Goal: Task Accomplishment & Management: Use online tool/utility

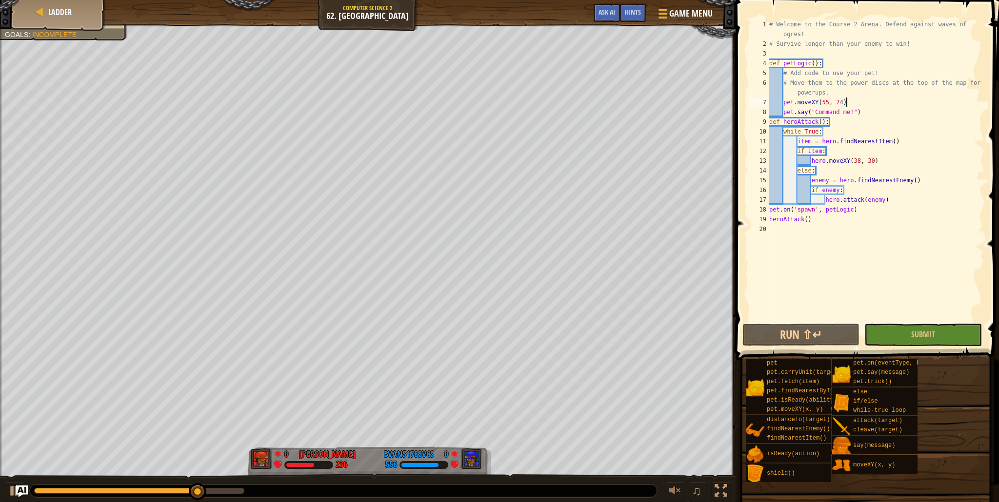
click at [849, 103] on div "# Welcome to the Course 2 Arena. Defend against waves of ogres! # Survive longe…" at bounding box center [875, 186] width 217 height 332
type textarea "pet.moveXY(55, 74)"
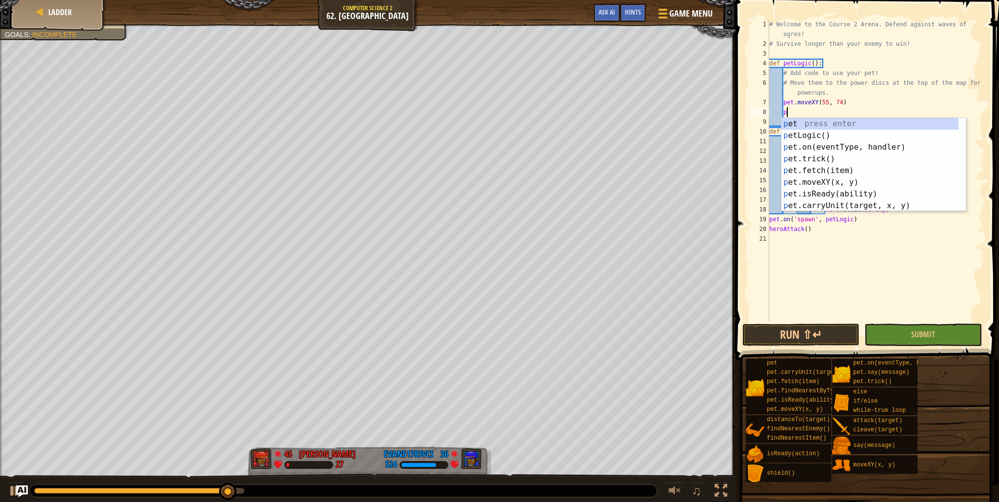
scroll to position [4, 1]
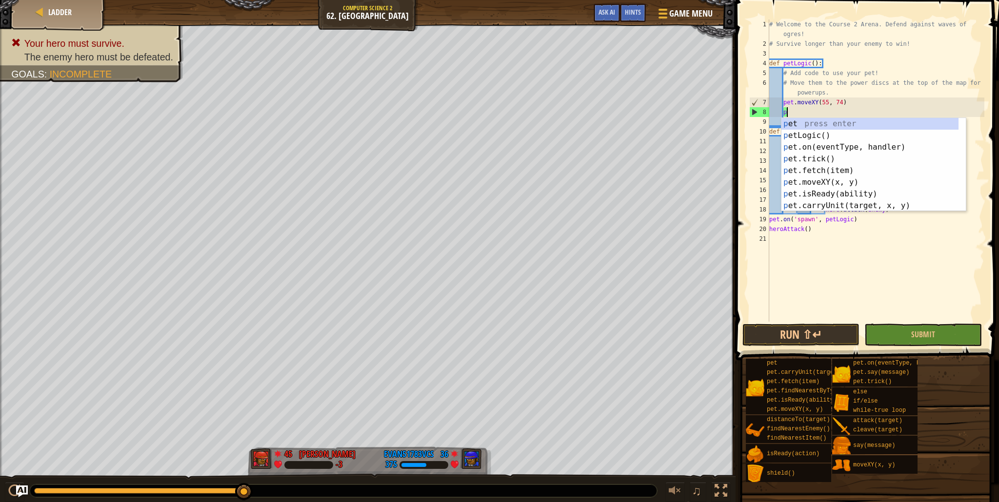
click at [906, 98] on div "# Welcome to the Course 2 Arena. Defend against waves of ogres! # Survive longe…" at bounding box center [875, 186] width 217 height 332
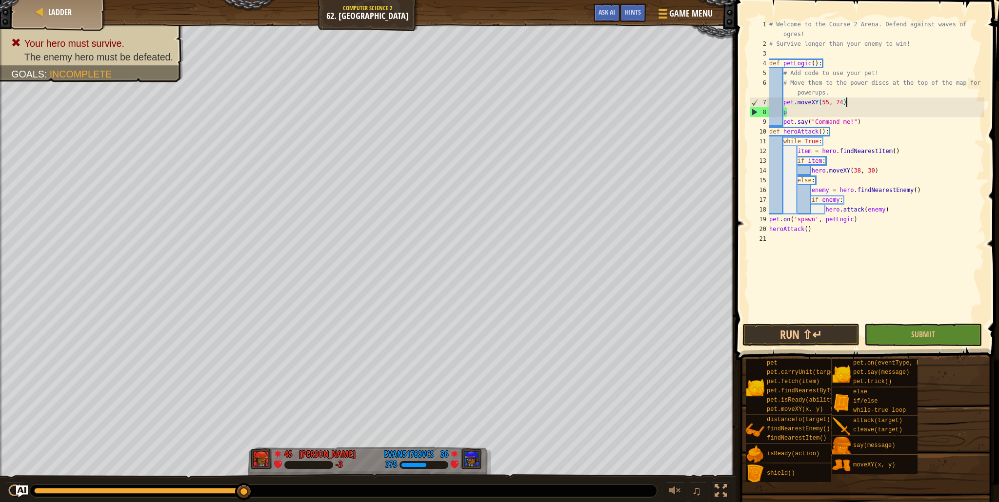
click at [787, 111] on div "# Welcome to the Course 2 Arena. Defend against waves of ogres! # Survive longe…" at bounding box center [875, 186] width 217 height 332
type textarea "p"
click at [830, 92] on div "# Welcome to the Course 2 Arena. Defend against waves of ogres! # Survive longe…" at bounding box center [875, 186] width 217 height 332
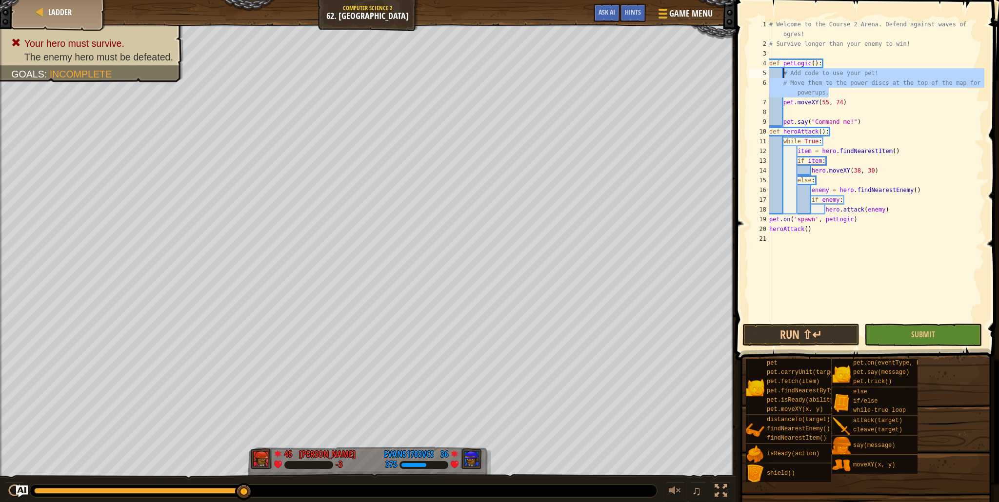
drag, startPoint x: 835, startPoint y: 91, endPoint x: 785, endPoint y: 73, distance: 54.0
click at [785, 73] on div "# Welcome to the Course 2 Arena. Defend against waves of ogres! # Survive longe…" at bounding box center [875, 186] width 217 height 332
type textarea "# Add code to use your pet! # Move them to the power discs at the top of the ma…"
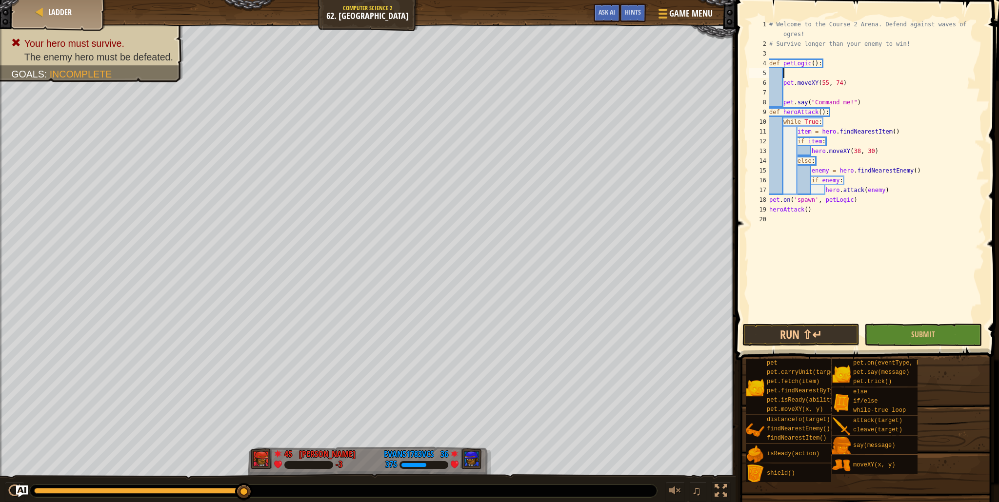
type textarea "w"
click at [804, 83] on div "w hile-true loop press enter" at bounding box center [873, 96] width 184 height 35
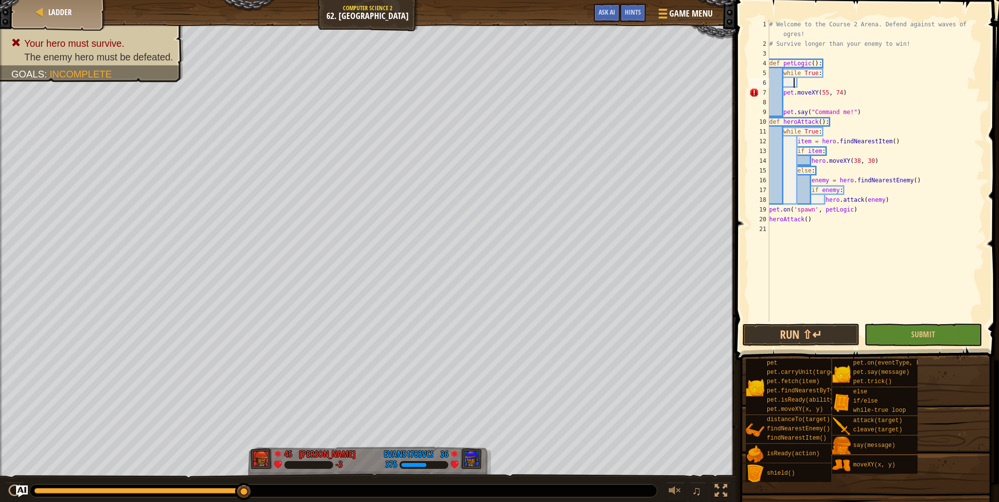
click at [794, 80] on div "# Welcome to the Course 2 Arena. Defend against waves of ogres! # Survive longe…" at bounding box center [875, 186] width 217 height 332
drag, startPoint x: 803, startPoint y: 83, endPoint x: 781, endPoint y: 75, distance: 23.3
click at [781, 75] on div "# Welcome to the Course 2 Arena. Defend against waves of ogres! # Survive longe…" at bounding box center [875, 186] width 217 height 332
type textarea "while True:"
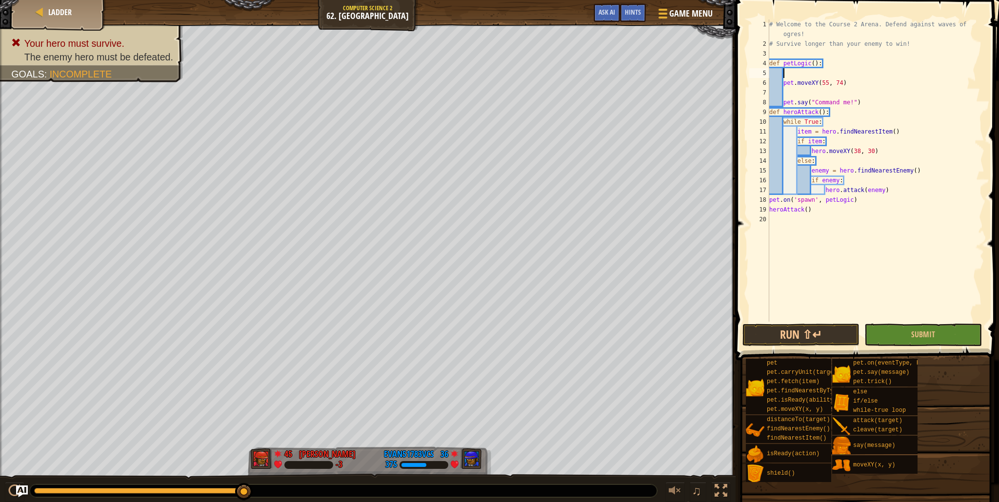
scroll to position [4, 0]
type textarea "def petLogic():"
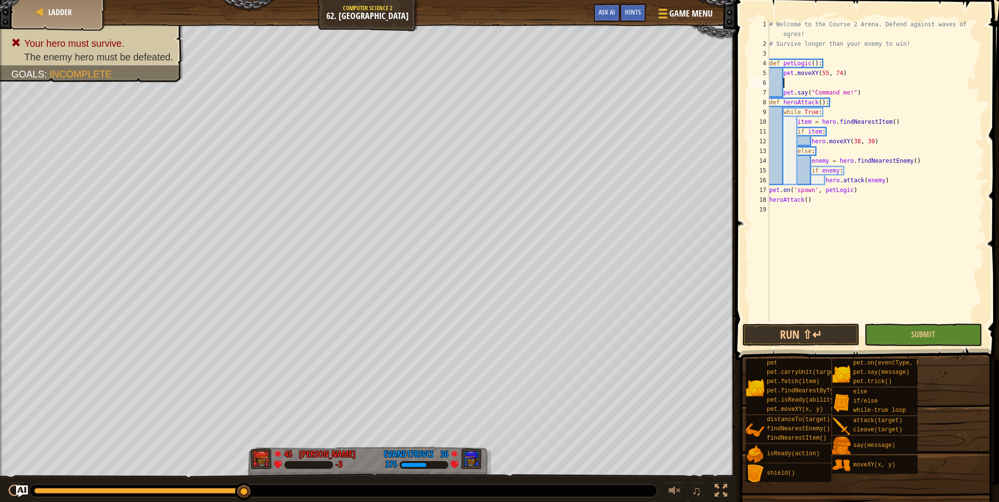
click at [795, 80] on div "# Welcome to the Course 2 Arena. Defend against waves of ogres! # Survive longe…" at bounding box center [875, 186] width 217 height 332
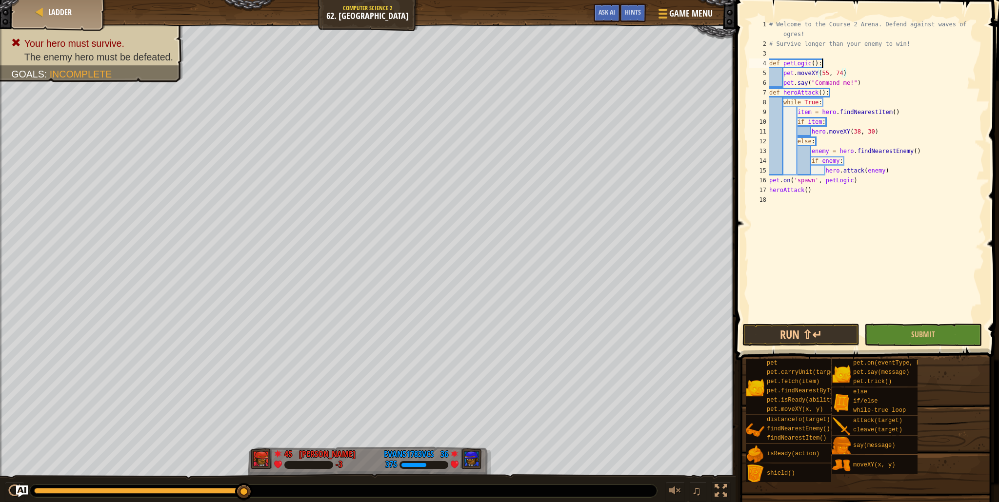
click at [847, 65] on div "# Welcome to the Course 2 Arena. Defend against waves of ogres! # Survive longe…" at bounding box center [875, 186] width 217 height 332
type textarea "def petLogic():"
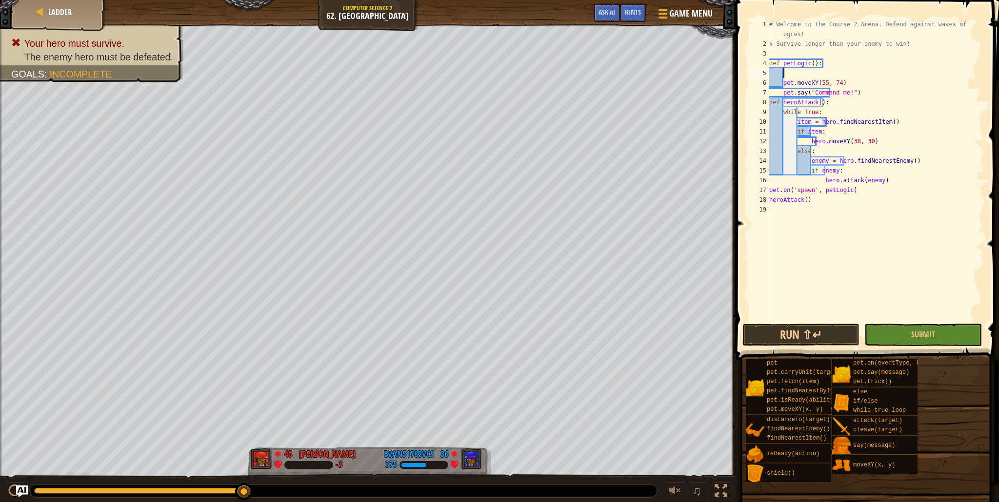
type textarea "w"
click at [869, 84] on div "w hile-true loop press enter" at bounding box center [873, 96] width 184 height 35
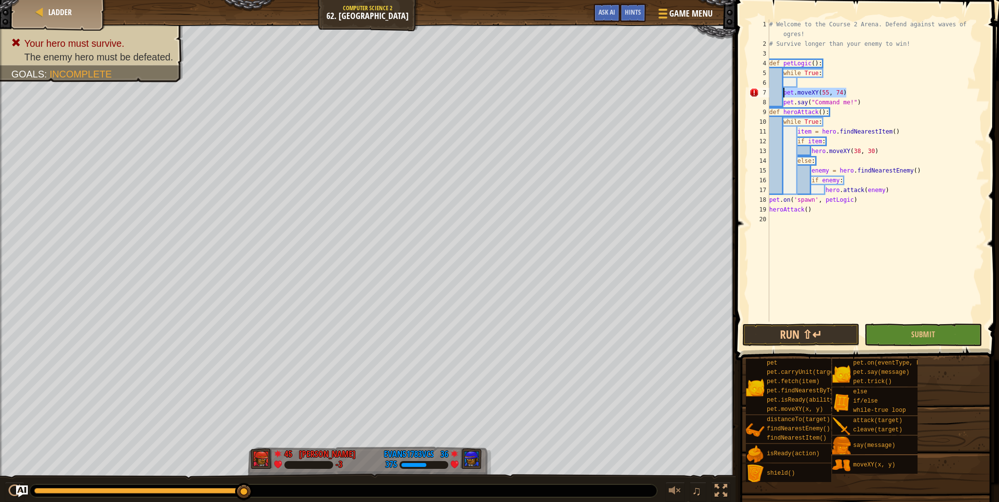
drag, startPoint x: 853, startPoint y: 93, endPoint x: 783, endPoint y: 91, distance: 69.7
click at [783, 91] on div "# Welcome to the Course 2 Arena. Defend against waves of ogres! # Survive longe…" at bounding box center [875, 186] width 217 height 332
type textarea "pet.moveXY(55, 74)"
click at [823, 81] on div "# Welcome to the Course 2 Arena. Defend against waves of ogres! # Survive longe…" at bounding box center [875, 186] width 217 height 332
drag, startPoint x: 849, startPoint y: 94, endPoint x: 784, endPoint y: 92, distance: 65.8
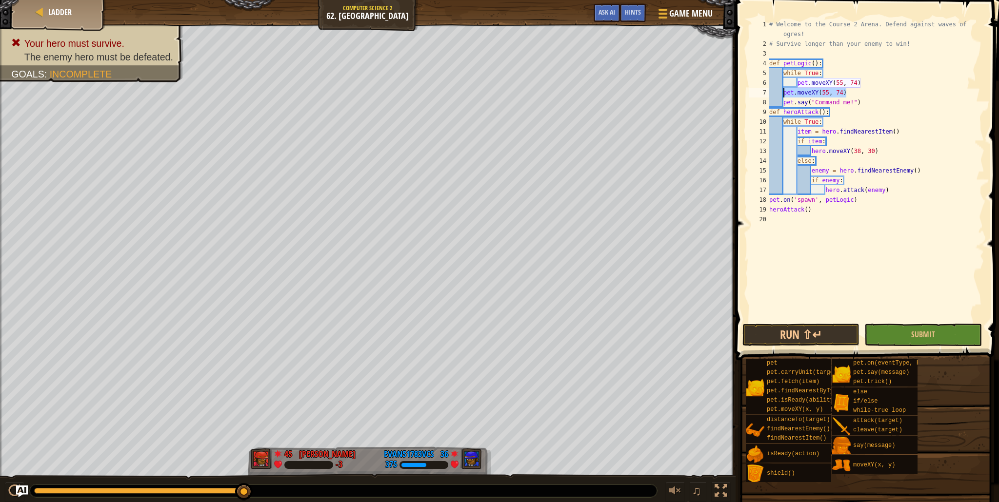
click at [784, 92] on div "# Welcome to the Course 2 Arena. Defend against waves of ogres! # Survive longe…" at bounding box center [875, 186] width 217 height 332
type textarea "pet.moveXY(55, 74)"
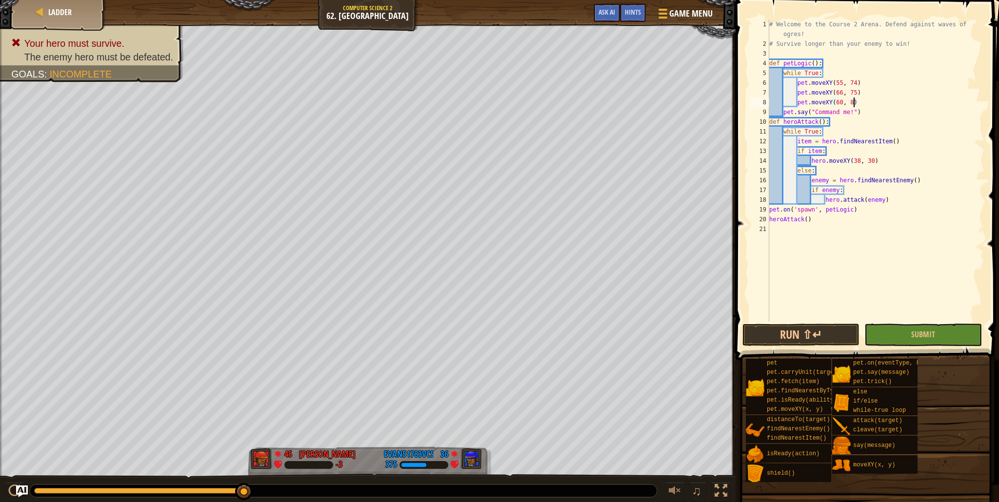
scroll to position [4, 7]
click at [772, 330] on button "Run ⇧↵" at bounding box center [800, 335] width 117 height 22
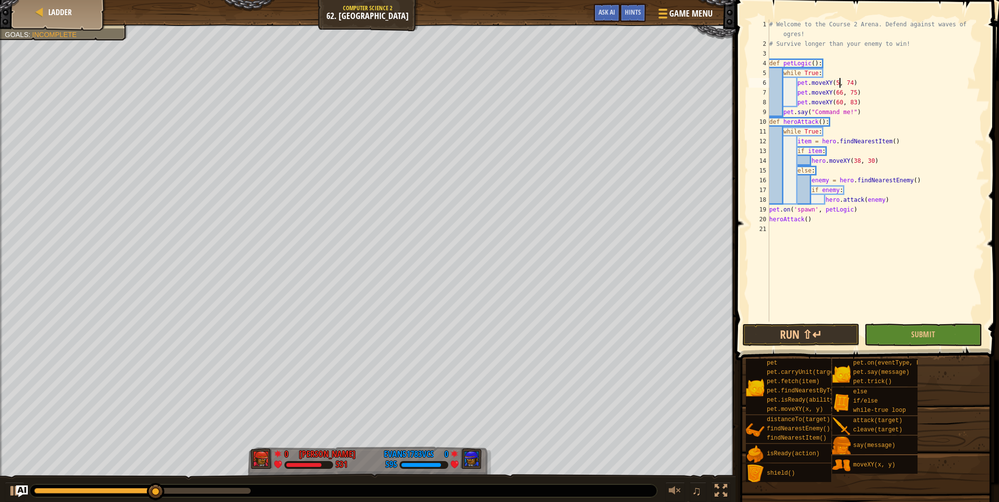
scroll to position [4, 6]
click at [766, 330] on button "Run ⇧↵" at bounding box center [800, 335] width 117 height 22
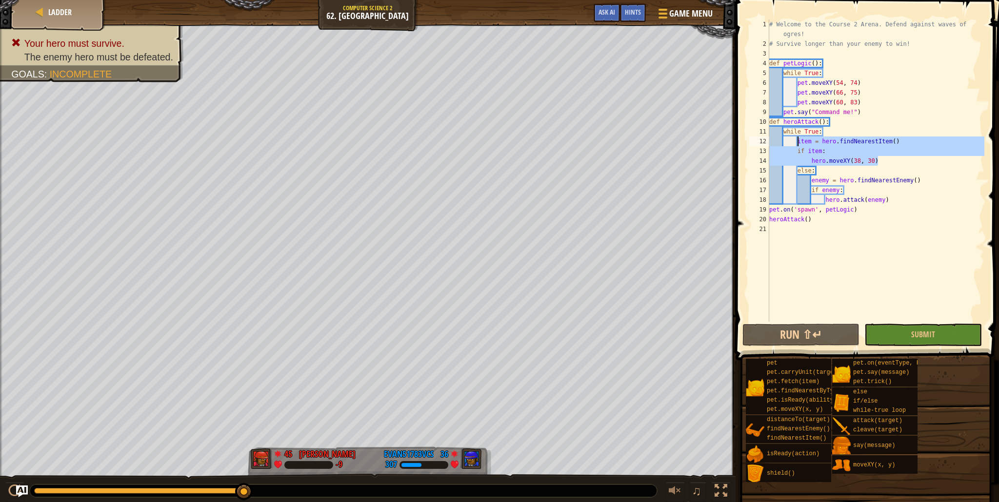
drag, startPoint x: 892, startPoint y: 164, endPoint x: 796, endPoint y: 141, distance: 98.9
click at [796, 141] on div "# Welcome to the Course 2 Arena. Defend against waves of ogres! # Survive longe…" at bounding box center [875, 186] width 217 height 332
type textarea "item = hero.findNearestItem() if item:"
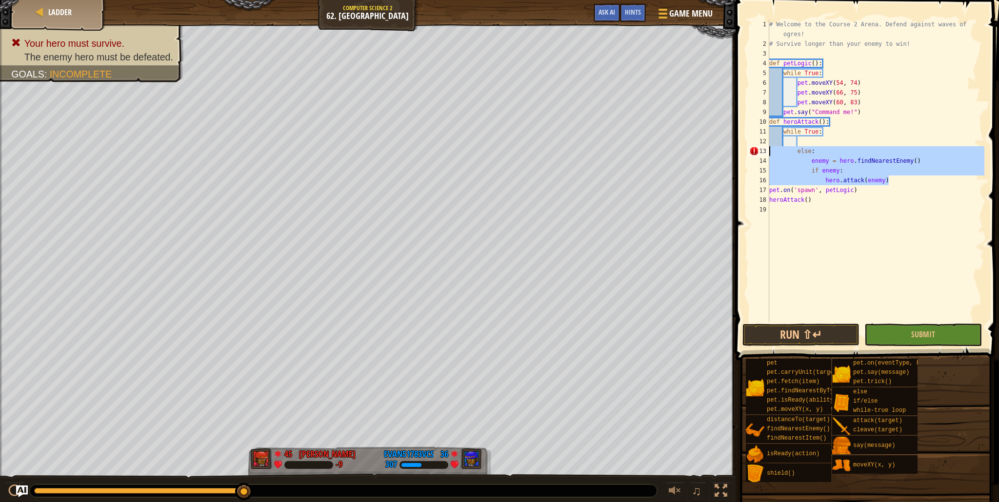
drag, startPoint x: 897, startPoint y: 182, endPoint x: 763, endPoint y: 150, distance: 138.4
click at [763, 150] on div "1 2 3 4 5 6 7 8 9 10 11 12 13 14 15 16 17 18 19 # Welcome to the [GEOGRAPHIC_DA…" at bounding box center [865, 171] width 237 height 302
type textarea "else: enemy = hero.findNearestEnemy()"
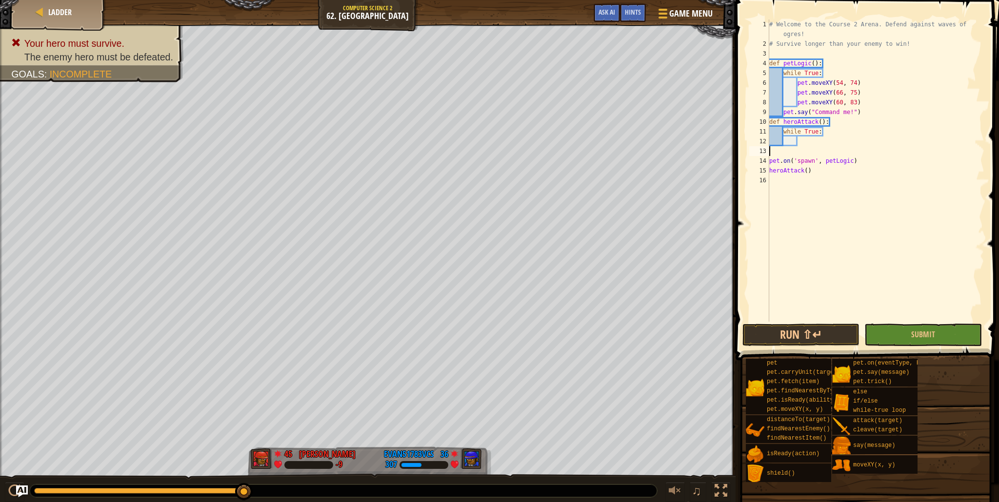
scroll to position [4, 0]
type textarea "h"
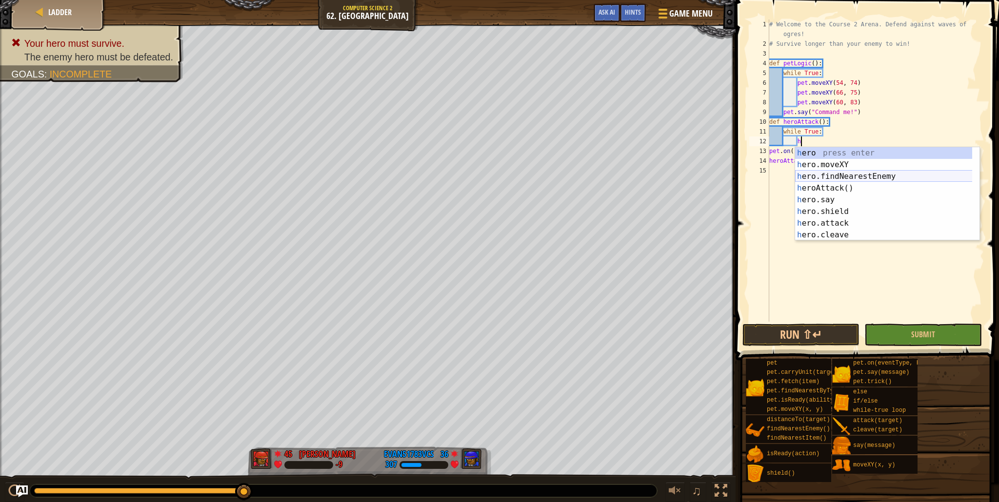
click at [840, 177] on div "h ero press enter h ero.moveXY press enter h ero.findNearestEnemy press enter h…" at bounding box center [887, 205] width 184 height 117
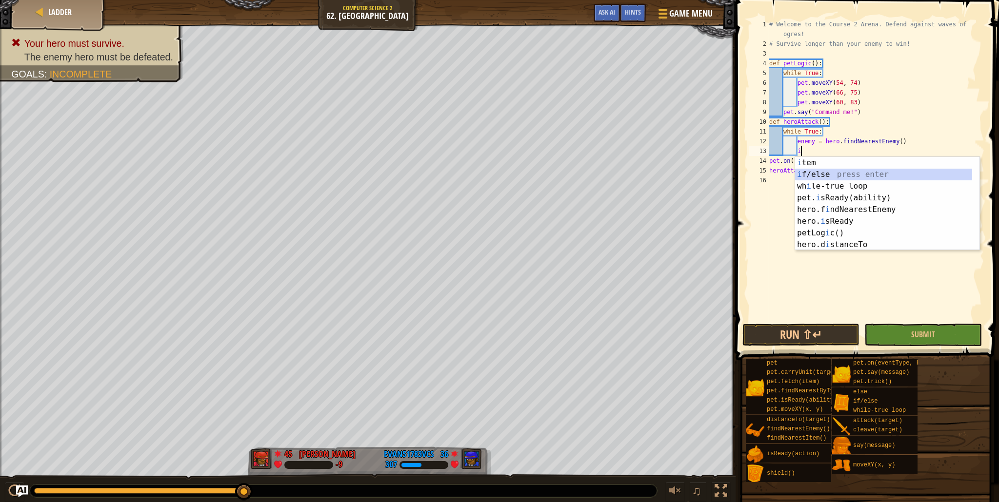
click at [868, 177] on div "i tem press enter i f/else press enter wh i le-true loop press enter pet. i sRe…" at bounding box center [883, 215] width 177 height 117
type textarea "if enemy:"
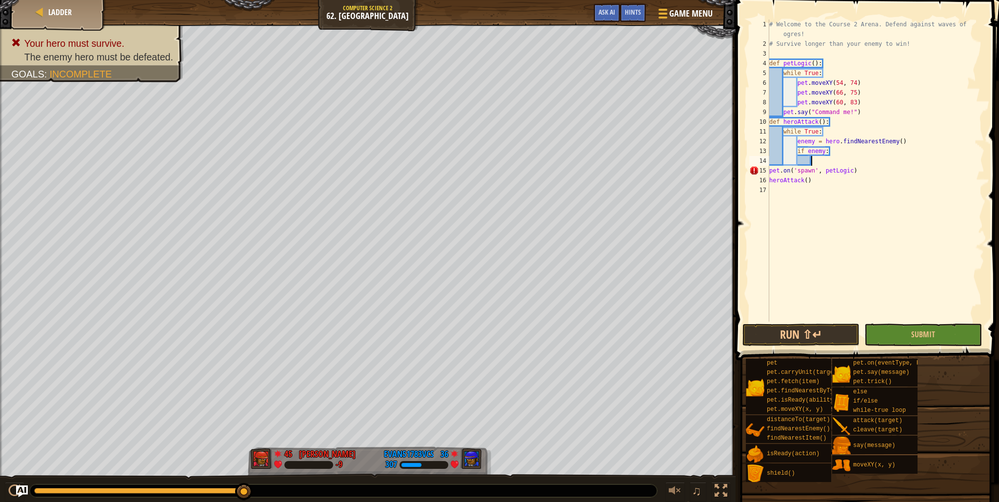
click at [819, 161] on div "# Welcome to the Course 2 Arena. Defend against waves of ogres! # Survive longe…" at bounding box center [875, 186] width 217 height 332
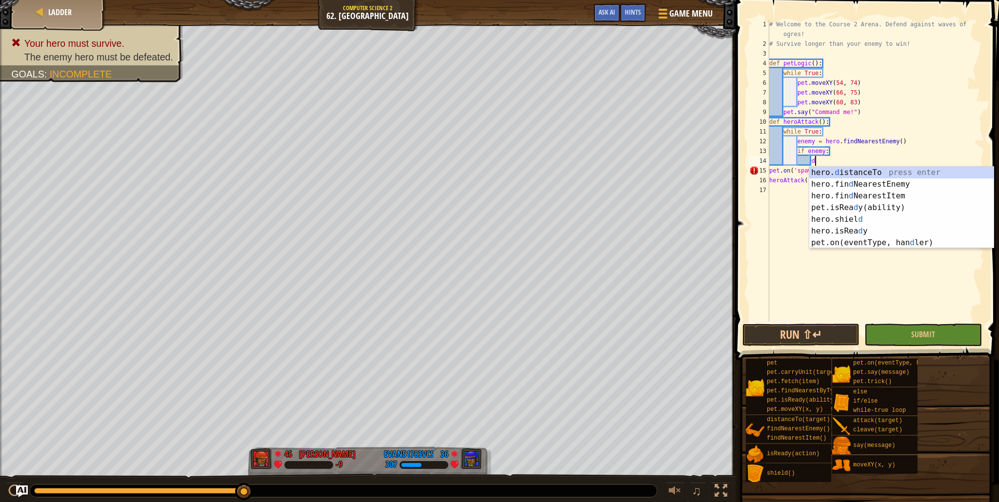
scroll to position [4, 3]
click at [889, 171] on div "hero. d istanceTo press enter hero.fin d NearestEnemy press enter hero.fin d Ne…" at bounding box center [901, 219] width 184 height 105
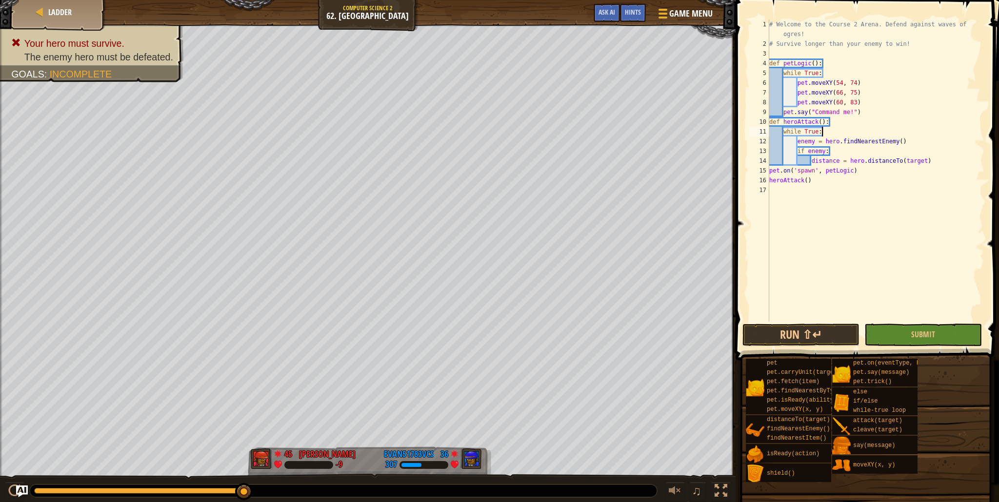
click at [936, 129] on div "# Welcome to the Course 2 Arena. Defend against waves of ogres! # Survive longe…" at bounding box center [875, 186] width 217 height 332
type textarea "while True:"
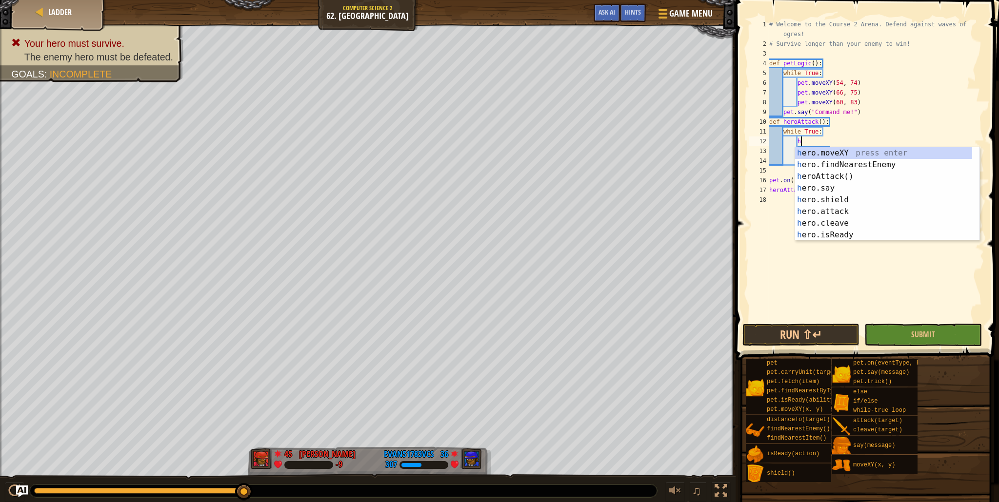
scroll to position [4, 2]
click at [869, 151] on div "h ero.moveXY press enter h ero.findNearestEnemy press enter h eroAttack() press…" at bounding box center [883, 205] width 177 height 117
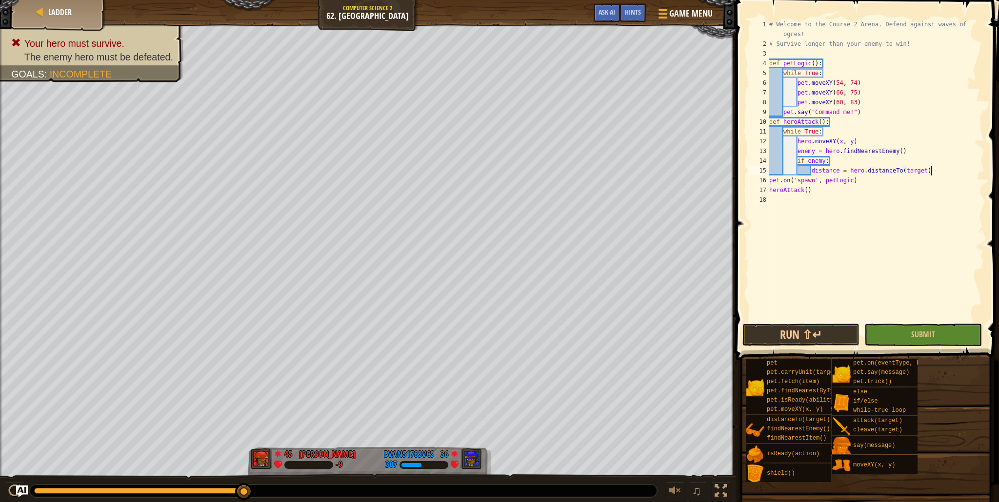
click at [949, 173] on div "# Welcome to the Course 2 Arena. Defend against waves of ogres! # Survive longe…" at bounding box center [875, 186] width 217 height 332
type textarea "distance = hero.distanceTo(target)"
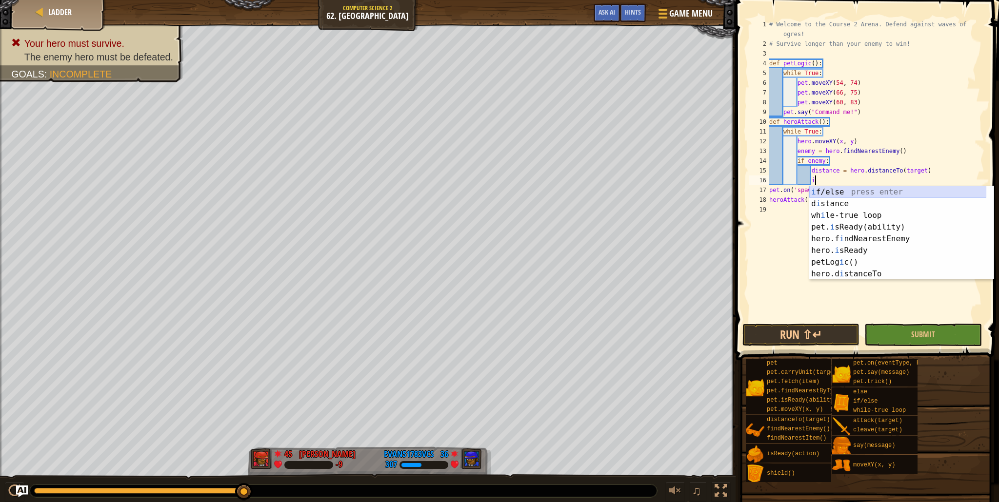
click at [887, 188] on div "i f/else press enter d i stance press enter wh i le-true loop press enter pet. …" at bounding box center [897, 244] width 177 height 117
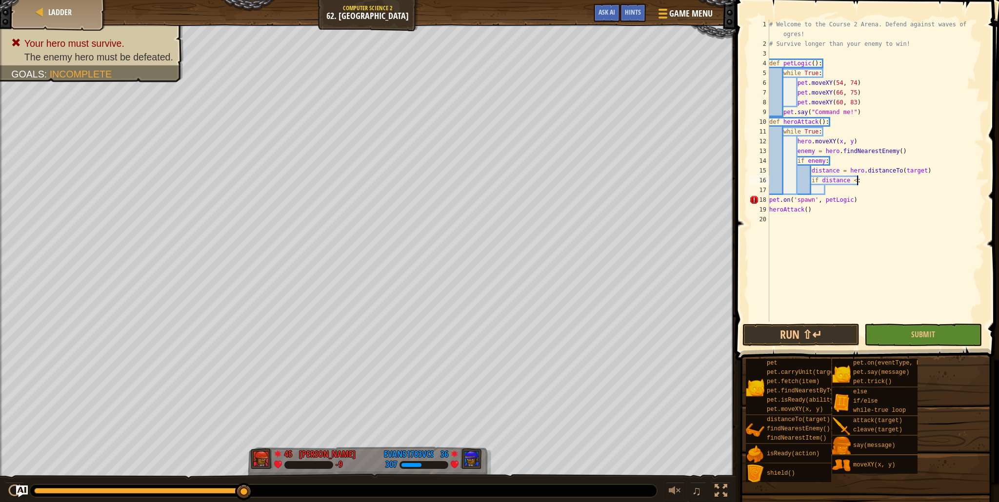
scroll to position [4, 7]
type textarea "if distance < 5:"
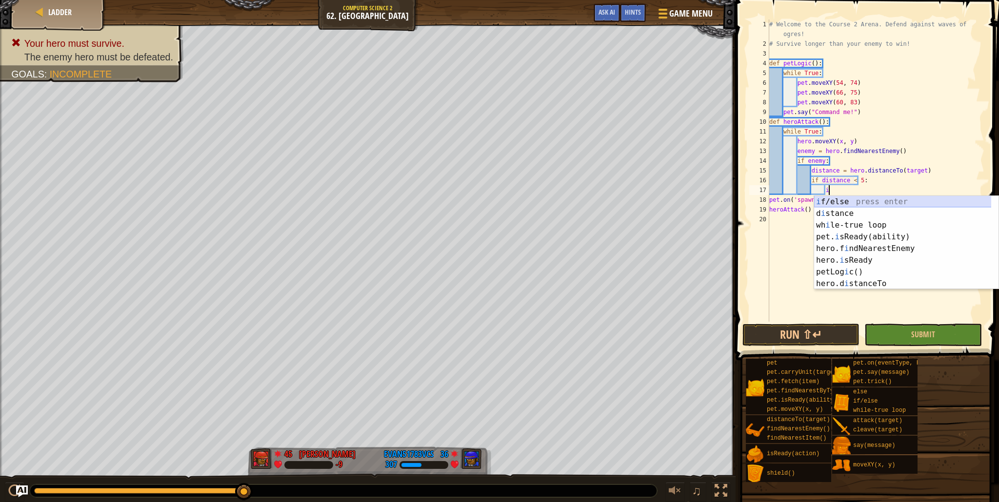
click at [867, 200] on div "i f/else press enter d i stance press enter wh i le-true loop press enter pet. …" at bounding box center [906, 254] width 184 height 117
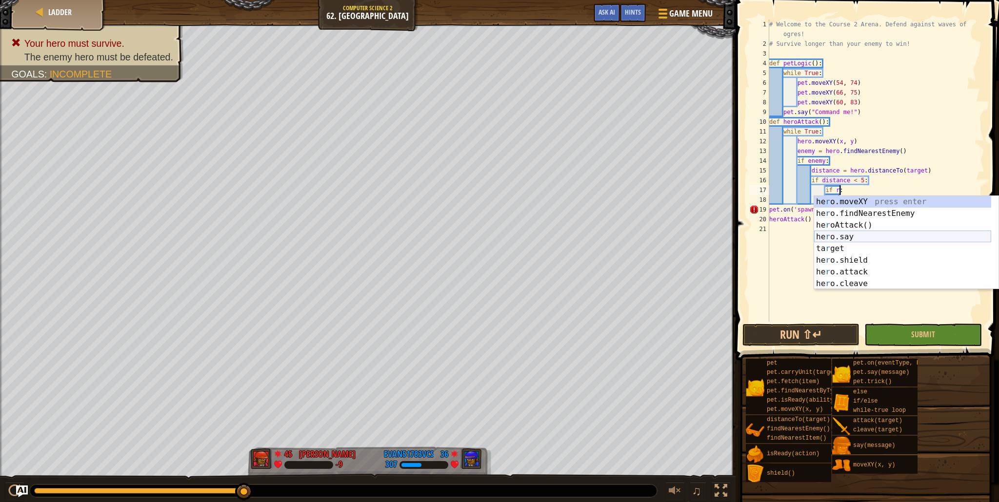
scroll to position [4, 6]
click at [855, 214] on div "[DOMAIN_NAME] Re ady(ability) press enter [DOMAIN_NAME] Re ady press enter hero…" at bounding box center [902, 254] width 177 height 117
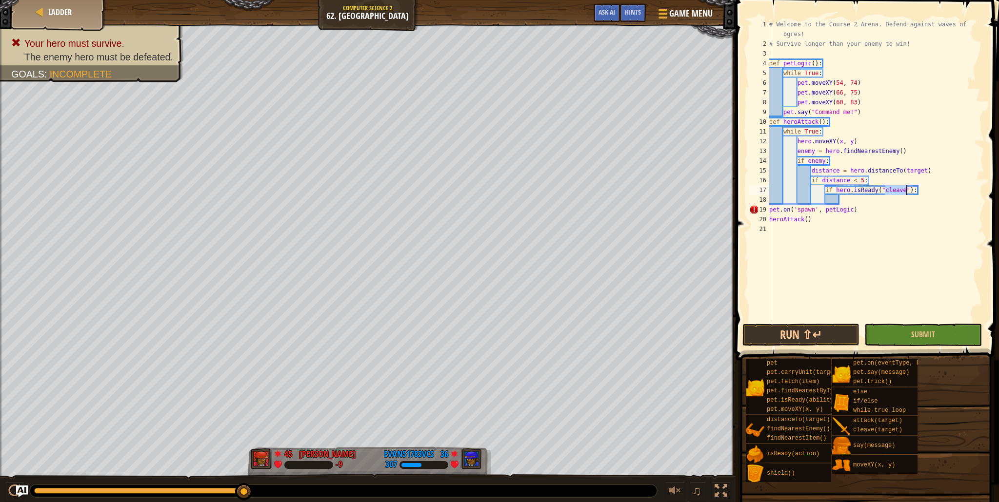
drag, startPoint x: 862, startPoint y: 199, endPoint x: 856, endPoint y: 195, distance: 7.3
click at [856, 195] on div "# Welcome to the Course 2 Arena. Defend against waves of ogres! # Survive longe…" at bounding box center [875, 186] width 217 height 332
type textarea "if hero.isReady("cleave"):"
click at [859, 201] on div "# Welcome to the Course 2 Arena. Defend against waves of ogres! # Survive longe…" at bounding box center [875, 186] width 217 height 332
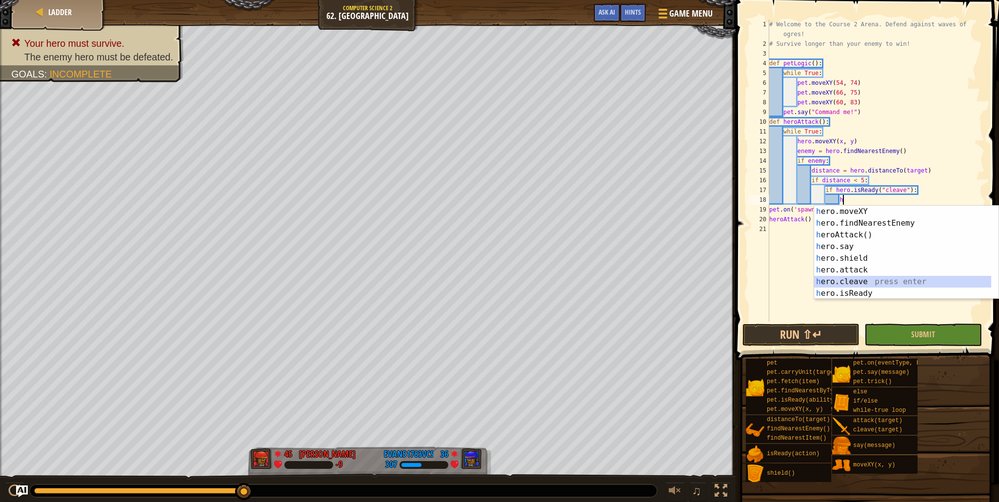
click at [861, 278] on div "h ero.moveXY press enter h ero.findNearestEnemy press enter h eroAttack() press…" at bounding box center [902, 264] width 177 height 117
type textarea "hero.cleave(enemy)"
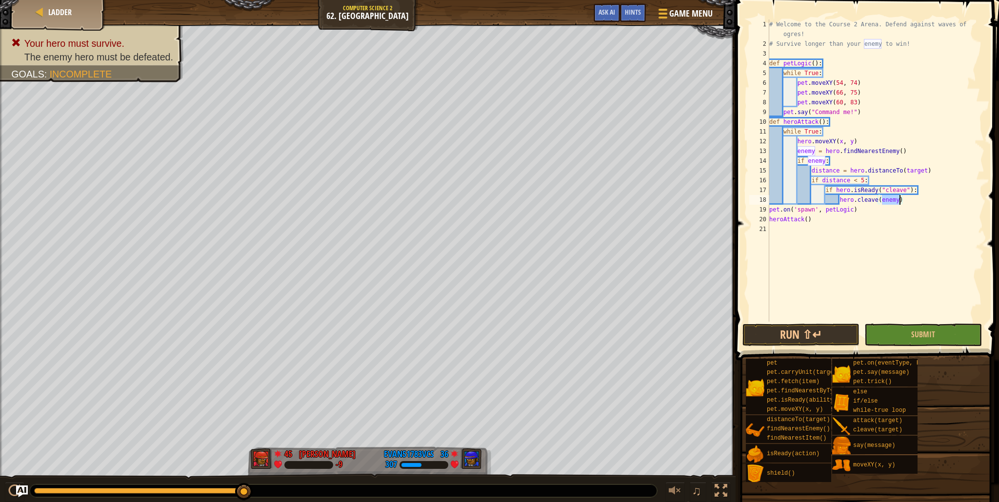
click at [905, 200] on div "# Welcome to the Course 2 Arena. Defend against waves of ogres! # Survive longe…" at bounding box center [875, 186] width 217 height 332
type textarea "e"
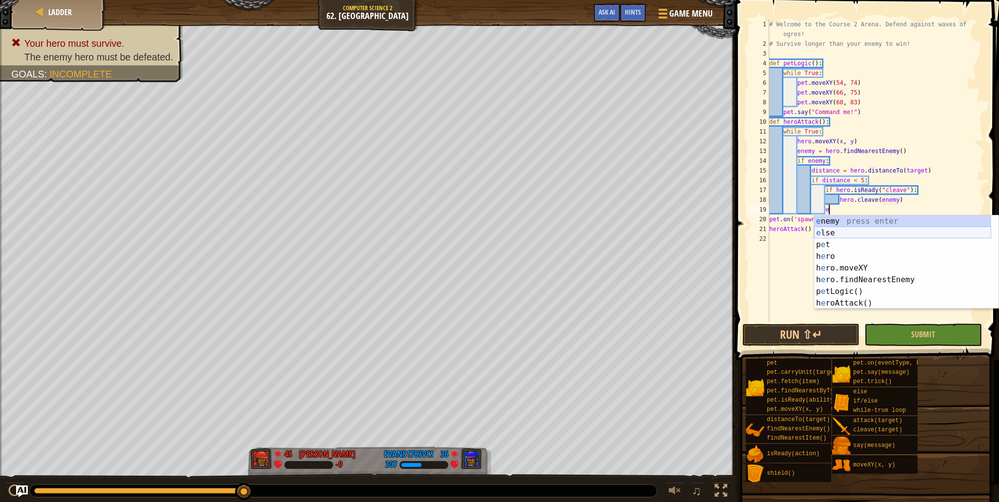
click at [853, 234] on div "e nemy press enter e lse press enter p e t press enter h e ro press enter h e r…" at bounding box center [902, 274] width 177 height 117
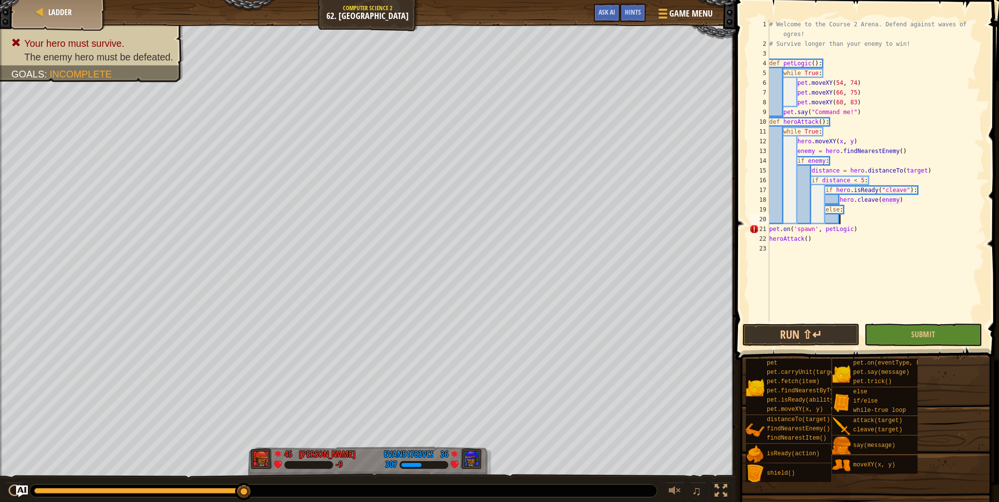
scroll to position [4, 5]
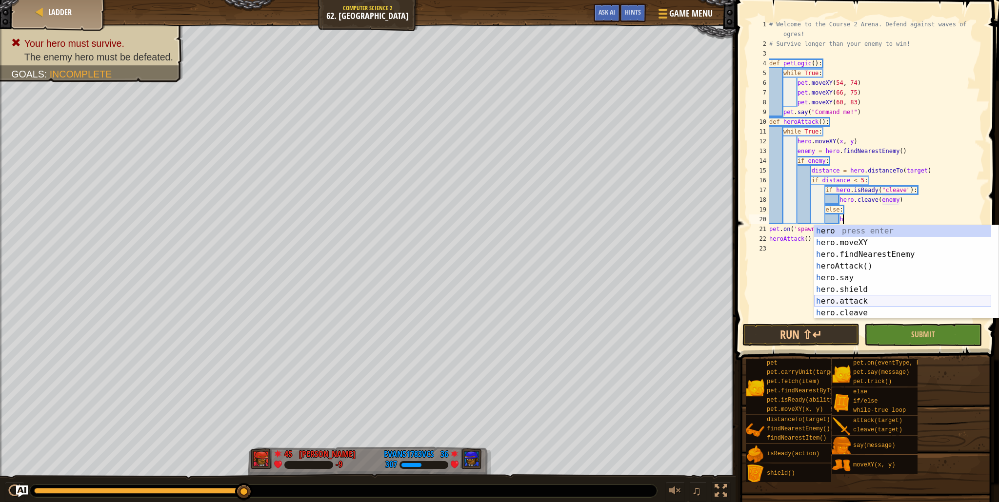
click at [850, 302] on div "h ero press enter h ero.moveXY press enter h ero.findNearestEnemy press enter h…" at bounding box center [902, 283] width 177 height 117
type textarea "hero.attack(enemy)"
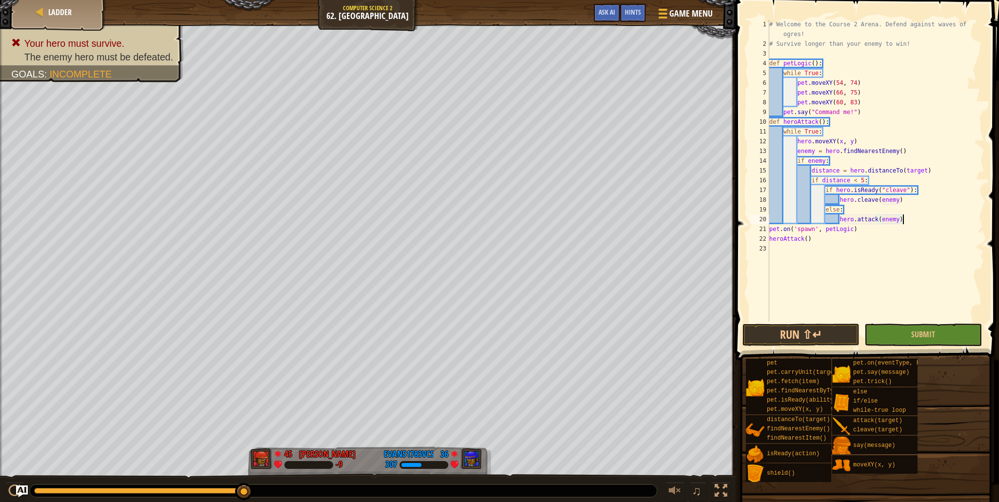
click at [918, 220] on div "# Welcome to the Course 2 Arena. Defend against waves of ogres! # Survive longe…" at bounding box center [875, 186] width 217 height 332
type textarea "e"
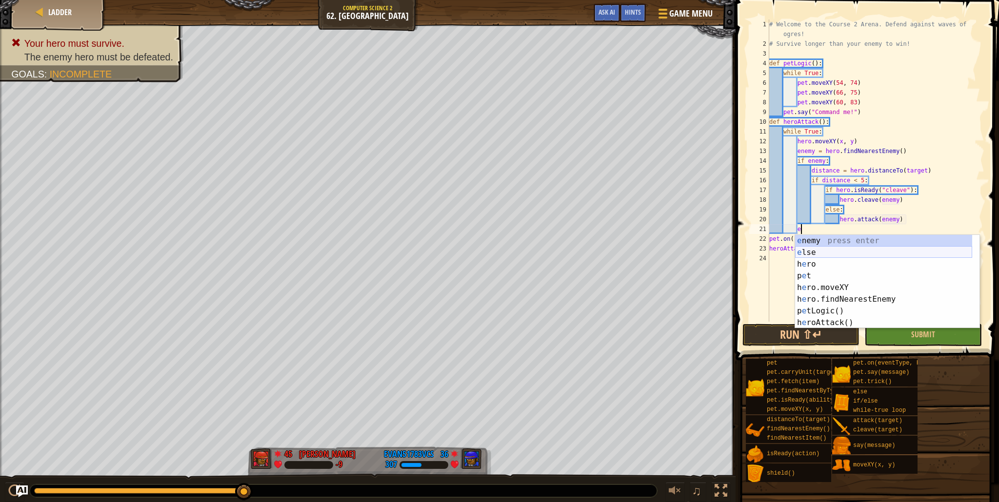
click at [883, 250] on div "e nemy press enter e lse press enter h e ro press enter p e t press enter h e r…" at bounding box center [883, 293] width 177 height 117
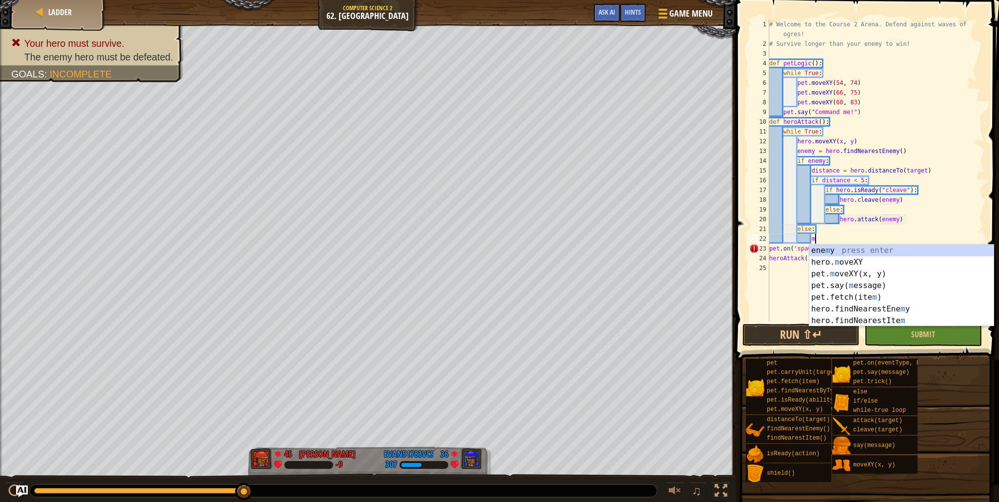
scroll to position [4, 3]
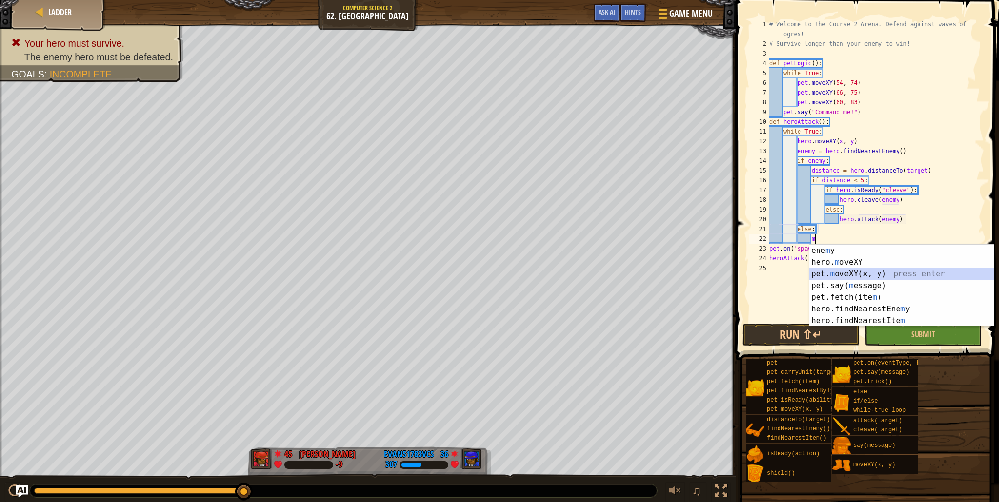
click at [825, 277] on div "ene m y press enter hero. m oveXY press enter pet. m oveXY(x, y) press enter pe…" at bounding box center [901, 297] width 184 height 105
type textarea "pet.moveXY(xoxo, yoyo)"
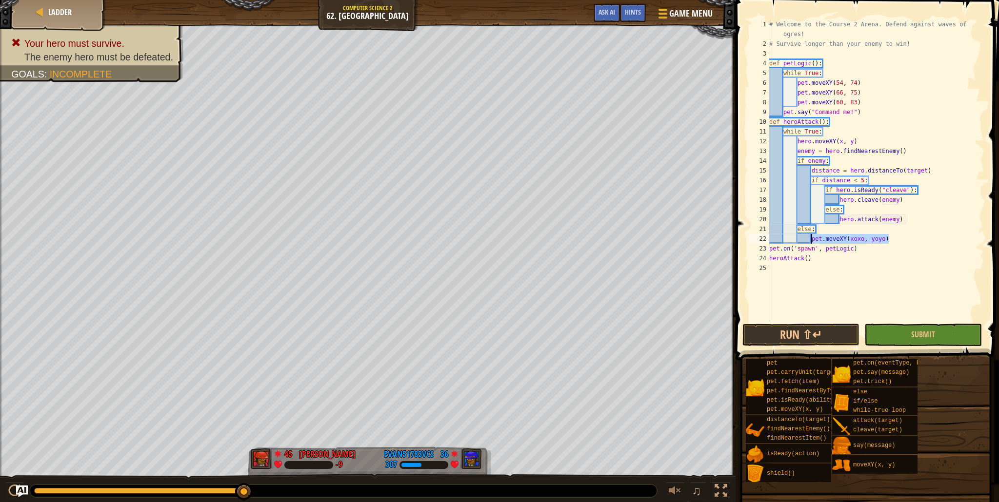
drag, startPoint x: 911, startPoint y: 238, endPoint x: 809, endPoint y: 243, distance: 102.1
click at [809, 243] on div "# Welcome to the Course 2 Arena. Defend against waves of ogres! # Survive longe…" at bounding box center [875, 186] width 217 height 332
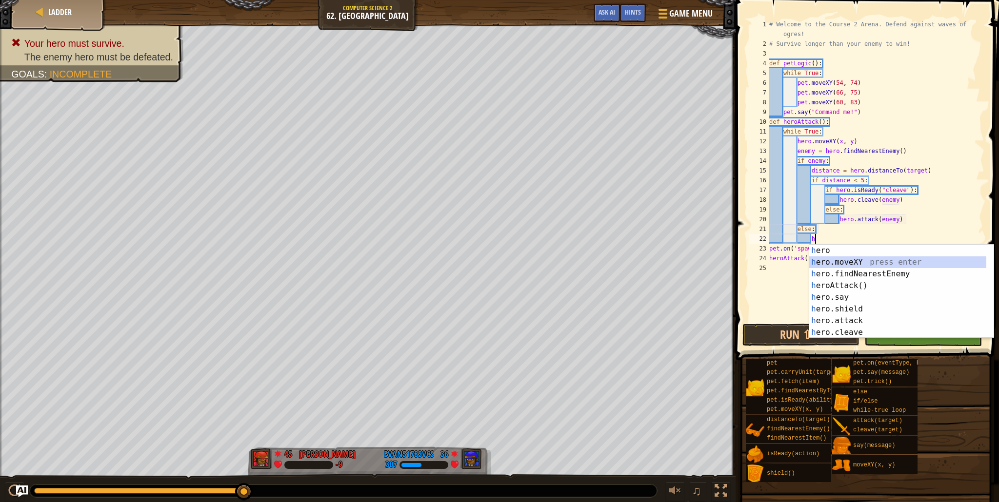
click at [854, 264] on div "h ero press enter h ero.moveXY press enter h ero.findNearestEnemy press enter h…" at bounding box center [897, 303] width 177 height 117
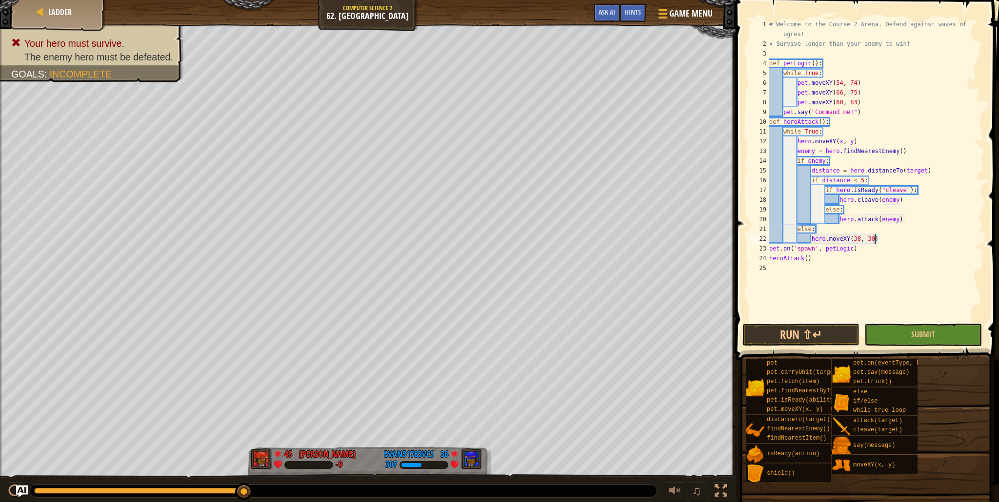
scroll to position [4, 8]
drag, startPoint x: 859, startPoint y: 142, endPoint x: 748, endPoint y: 142, distance: 110.7
click at [748, 142] on div "hero.moveXY(38, 30) 1 2 3 4 5 6 7 8 9 10 11 12 13 14 15 16 17 18 19 20 21 22 23…" at bounding box center [865, 171] width 237 height 302
type textarea "hero.moveXY(x, y)"
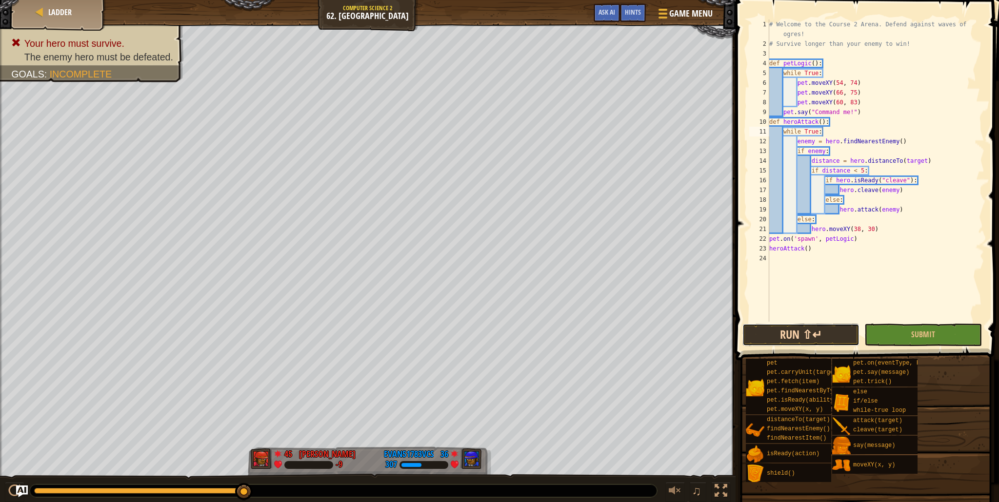
click at [805, 324] on button "Run ⇧↵" at bounding box center [800, 335] width 117 height 22
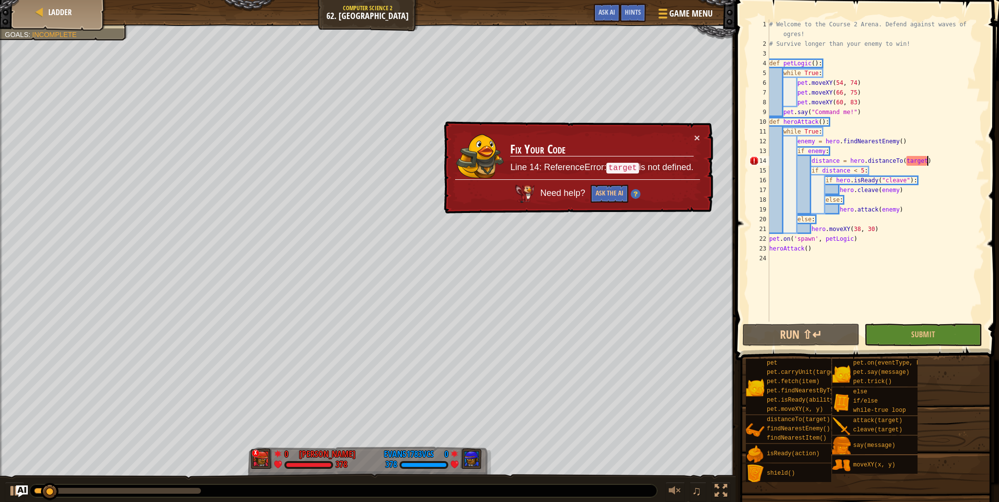
click at [927, 161] on div "# Welcome to the Course 2 Arena. Defend against waves of ogres! # Survive longe…" at bounding box center [875, 186] width 217 height 332
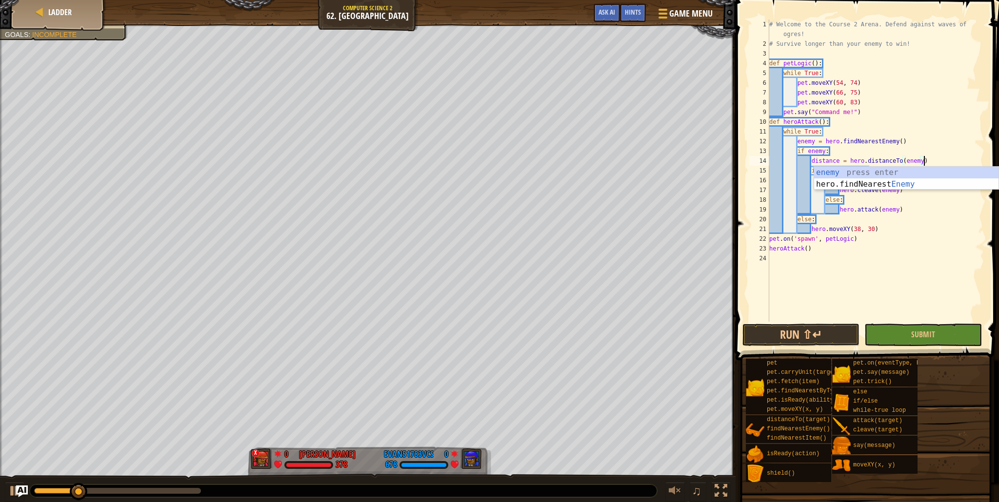
scroll to position [4, 13]
type textarea "distance = hero.distanceTo(enemy)"
click at [814, 333] on button "Run ⇧↵" at bounding box center [800, 335] width 117 height 22
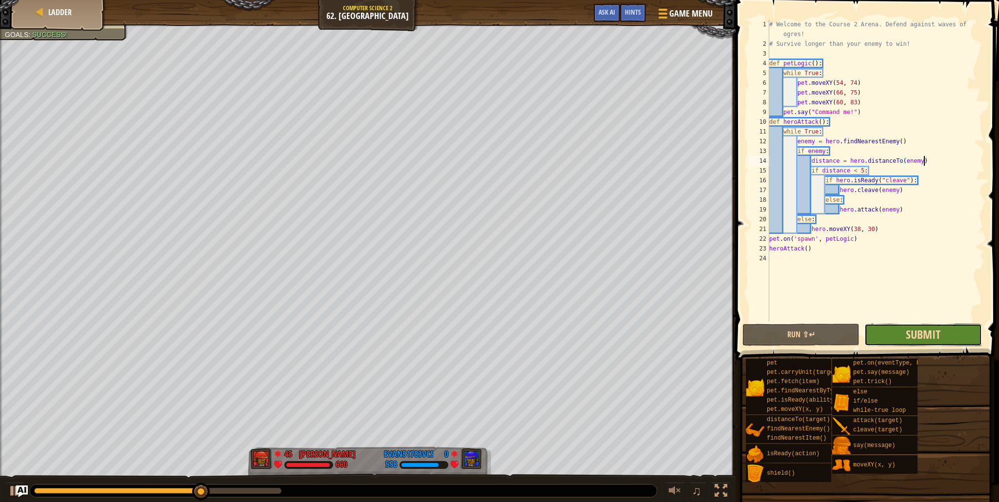
click at [934, 331] on span "Submit" at bounding box center [922, 335] width 35 height 16
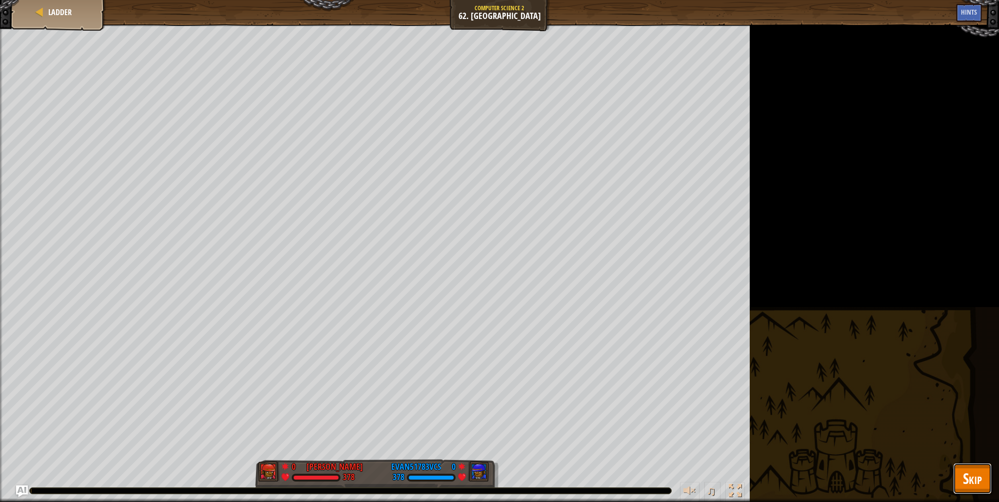
click at [974, 475] on span "Skip" at bounding box center [972, 479] width 19 height 20
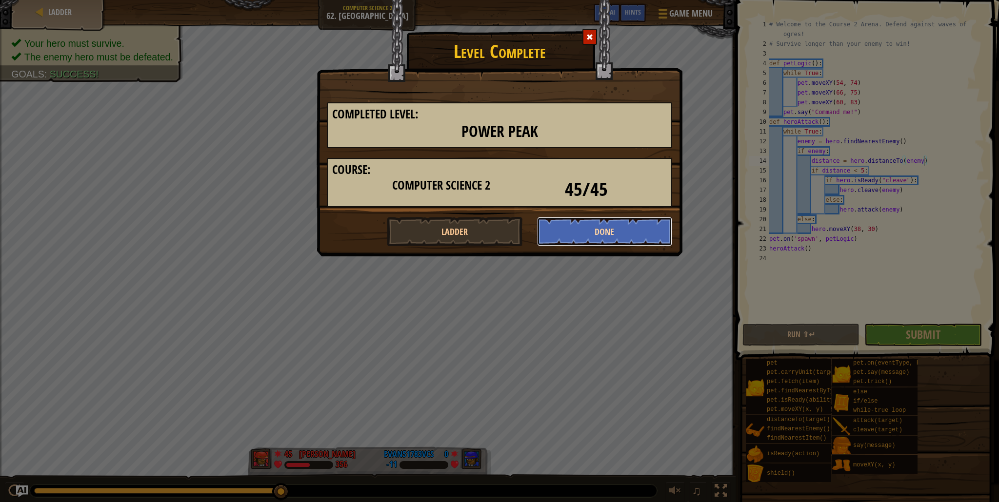
click at [597, 237] on button "Done" at bounding box center [605, 231] width 136 height 29
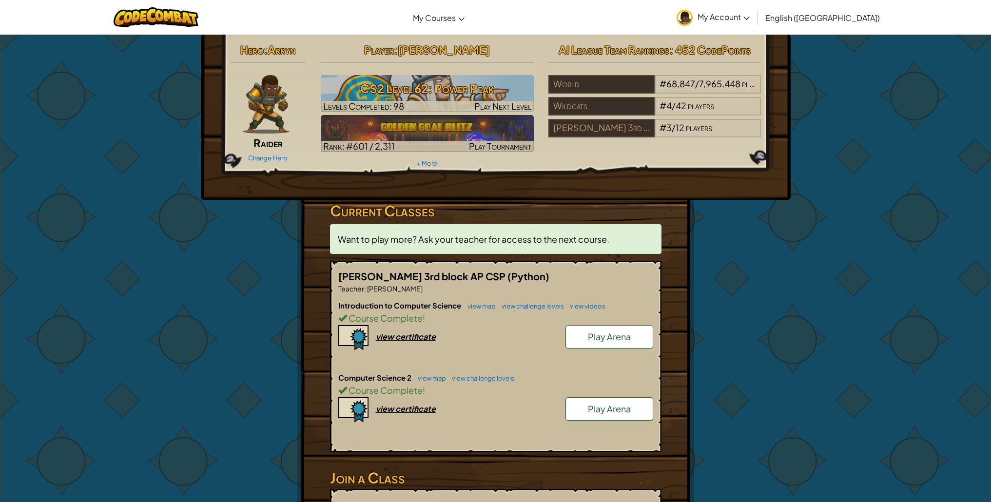
click at [587, 408] on link "Play Arena" at bounding box center [610, 408] width 88 height 23
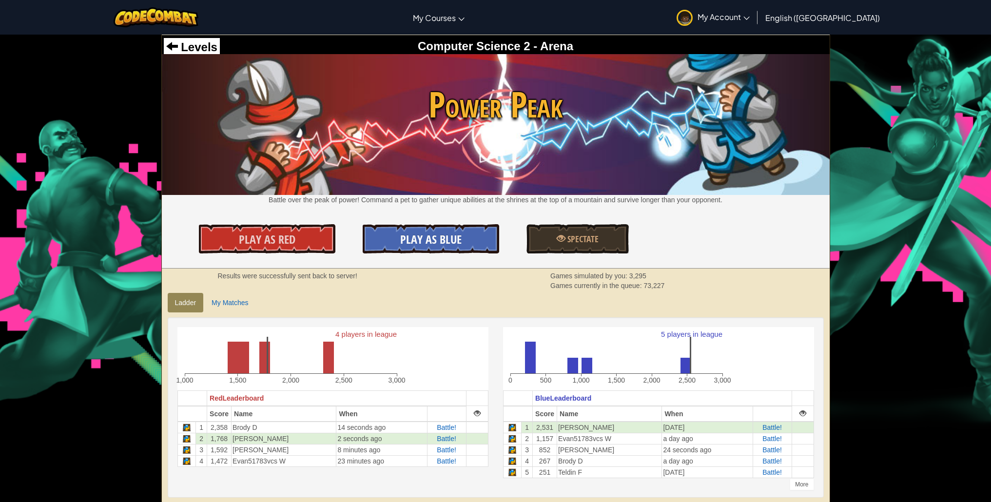
click at [470, 237] on link "Play As Blue" at bounding box center [431, 238] width 137 height 29
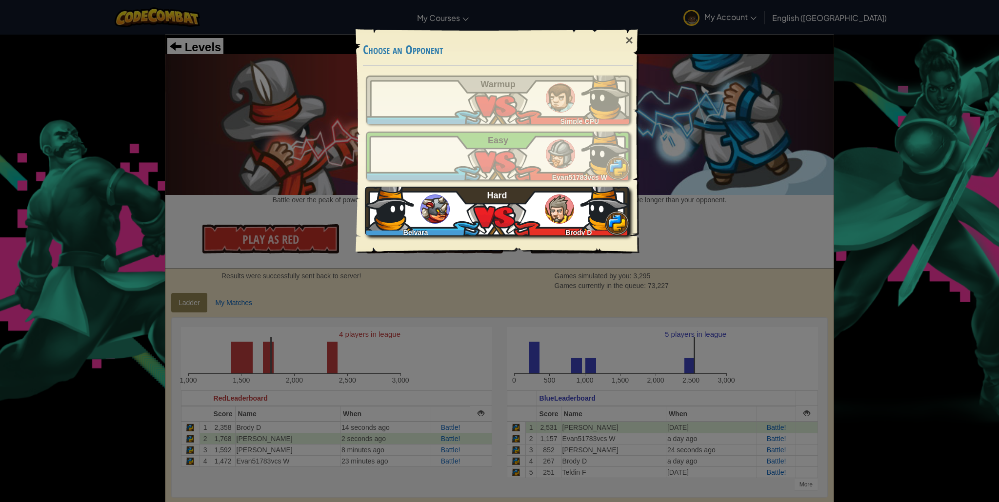
click at [521, 230] on div "Belvara Brody D Hard" at bounding box center [497, 211] width 264 height 49
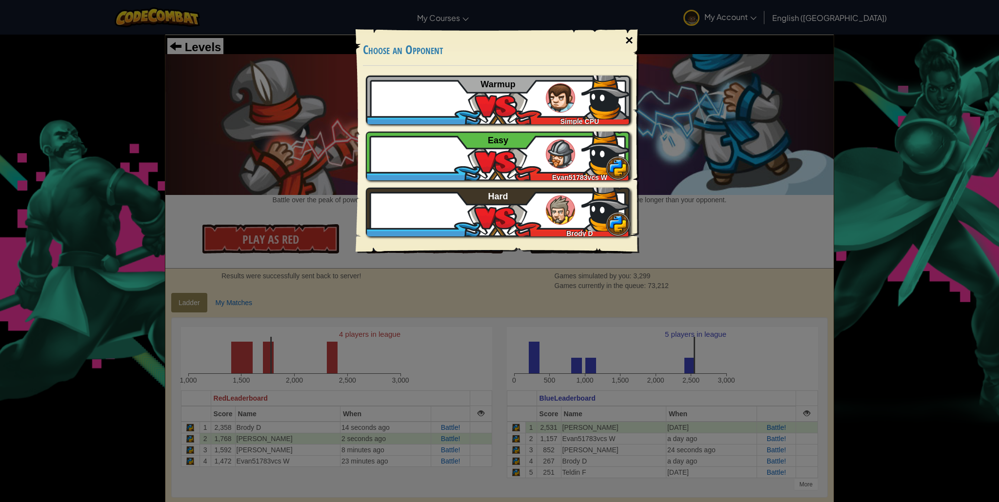
click at [624, 42] on div "×" at bounding box center [629, 40] width 22 height 28
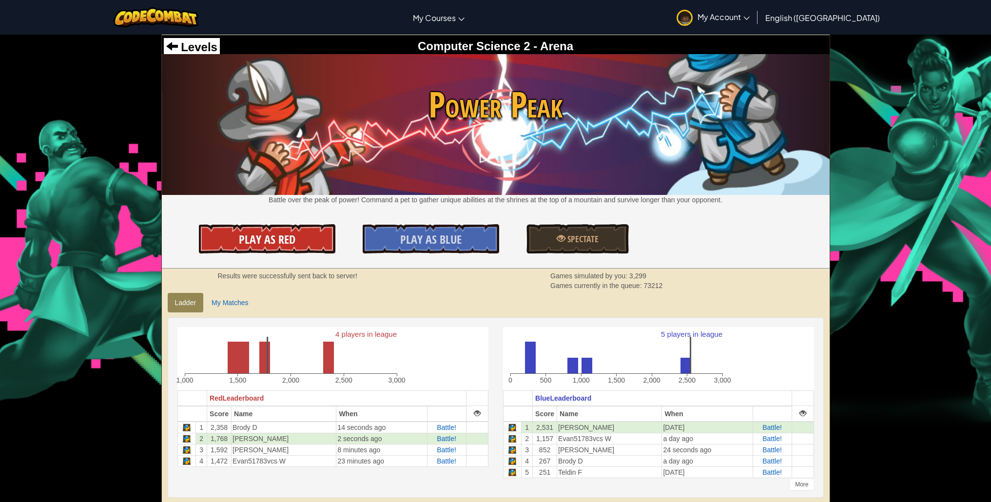
click at [278, 242] on span "Play As Red" at bounding box center [267, 240] width 57 height 16
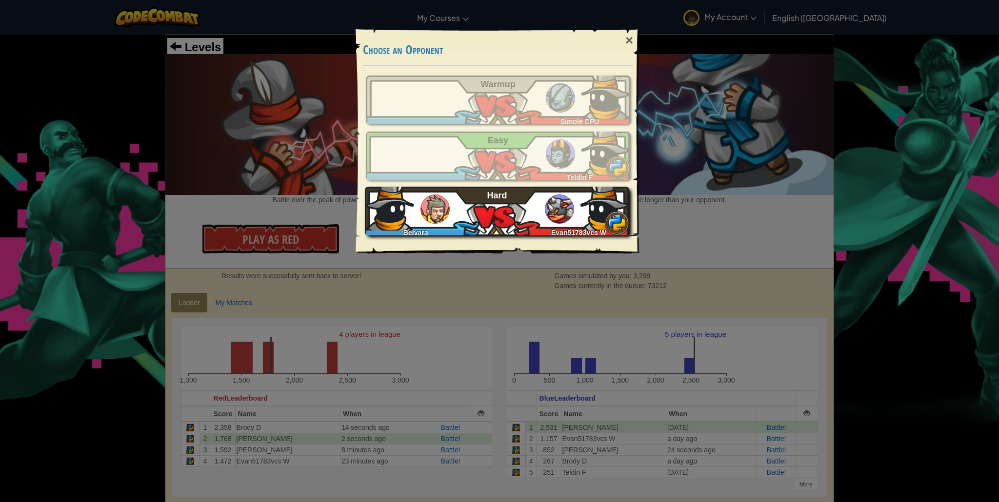
click at [453, 201] on div "Belvara Evan51783vcs W Hard" at bounding box center [497, 211] width 264 height 49
